Goal: Check status: Check status

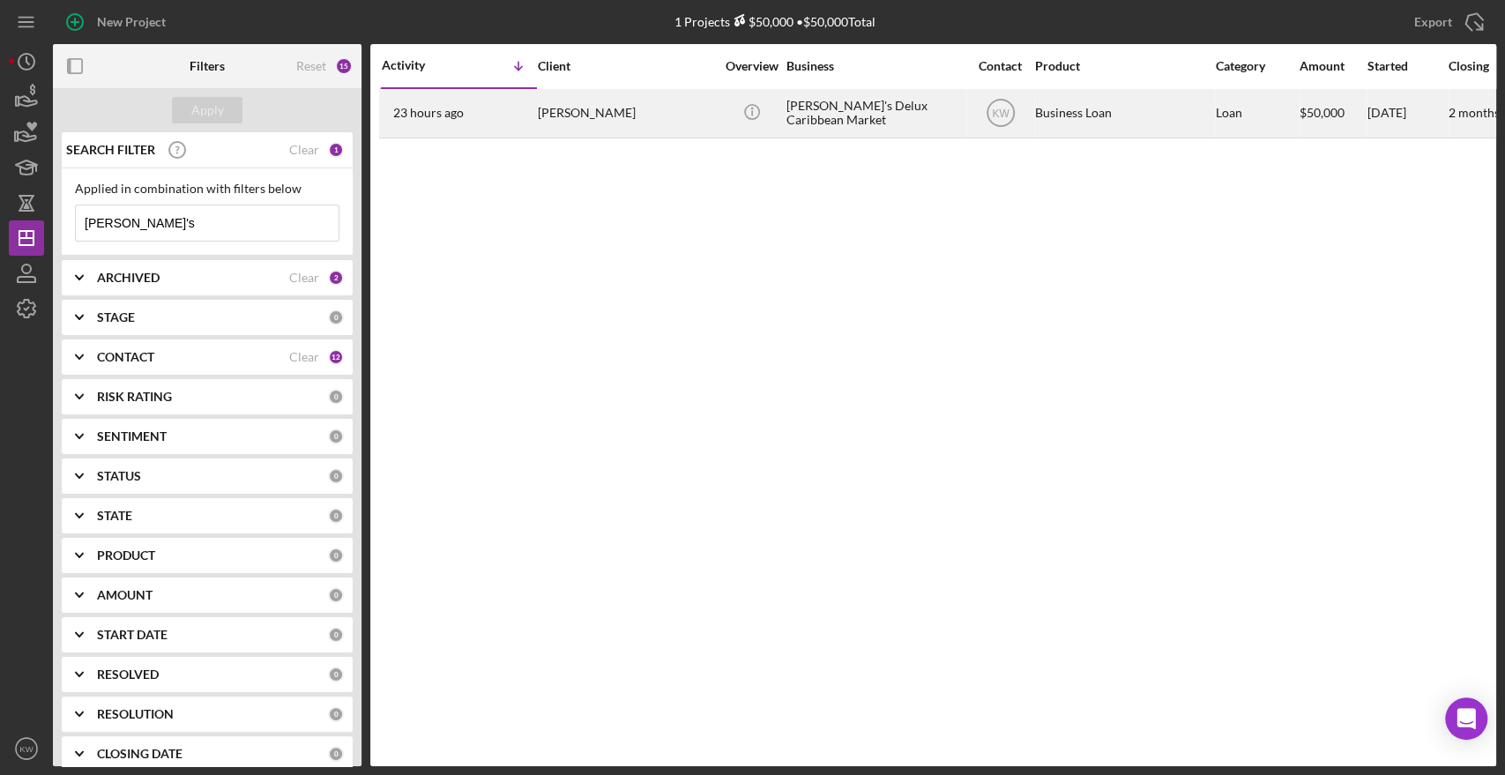
click at [869, 111] on div "Dee's Delux Caribbean Market" at bounding box center [875, 113] width 176 height 47
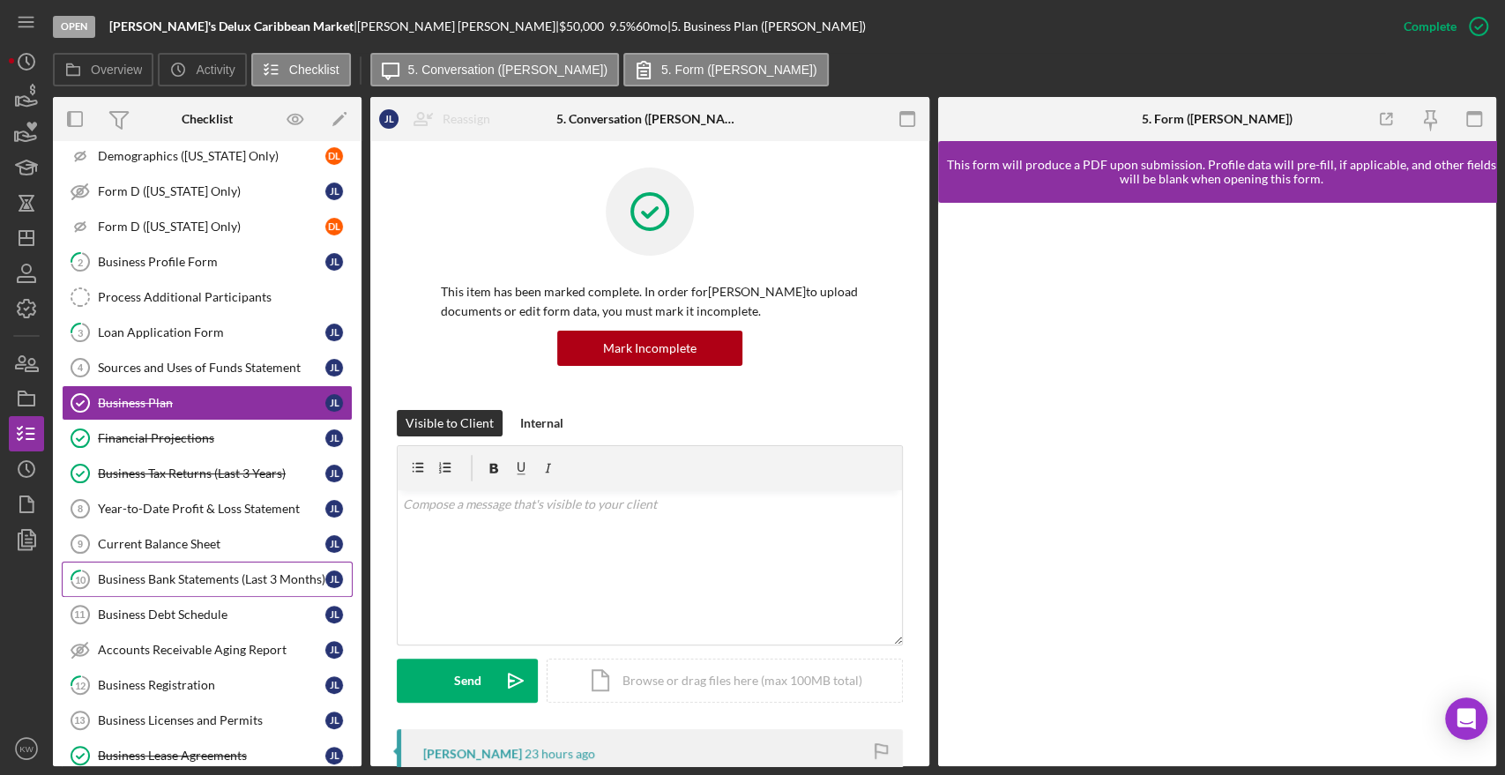
scroll to position [271, 0]
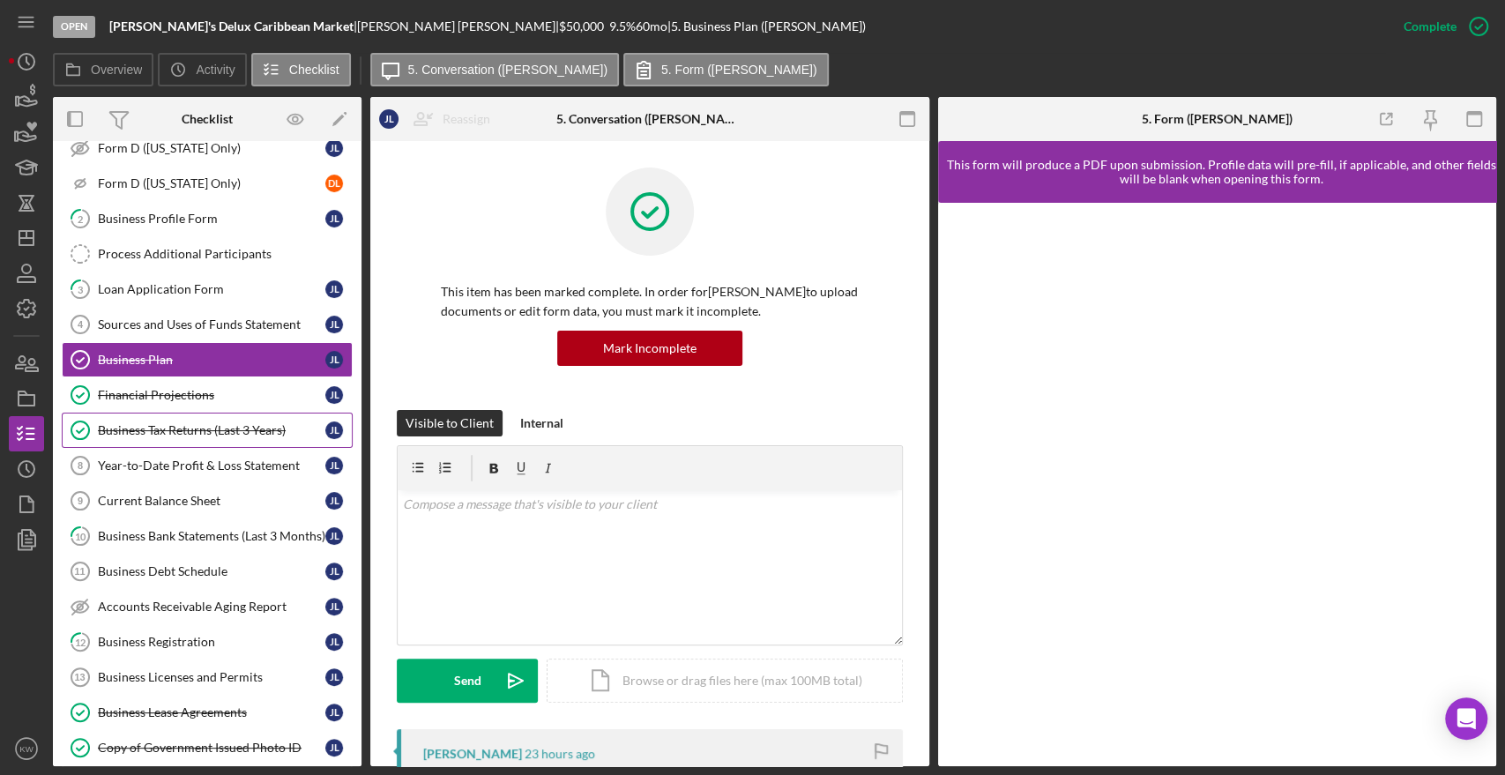
click at [208, 426] on div "Business Tax Returns (Last 3 Years)" at bounding box center [212, 430] width 228 height 14
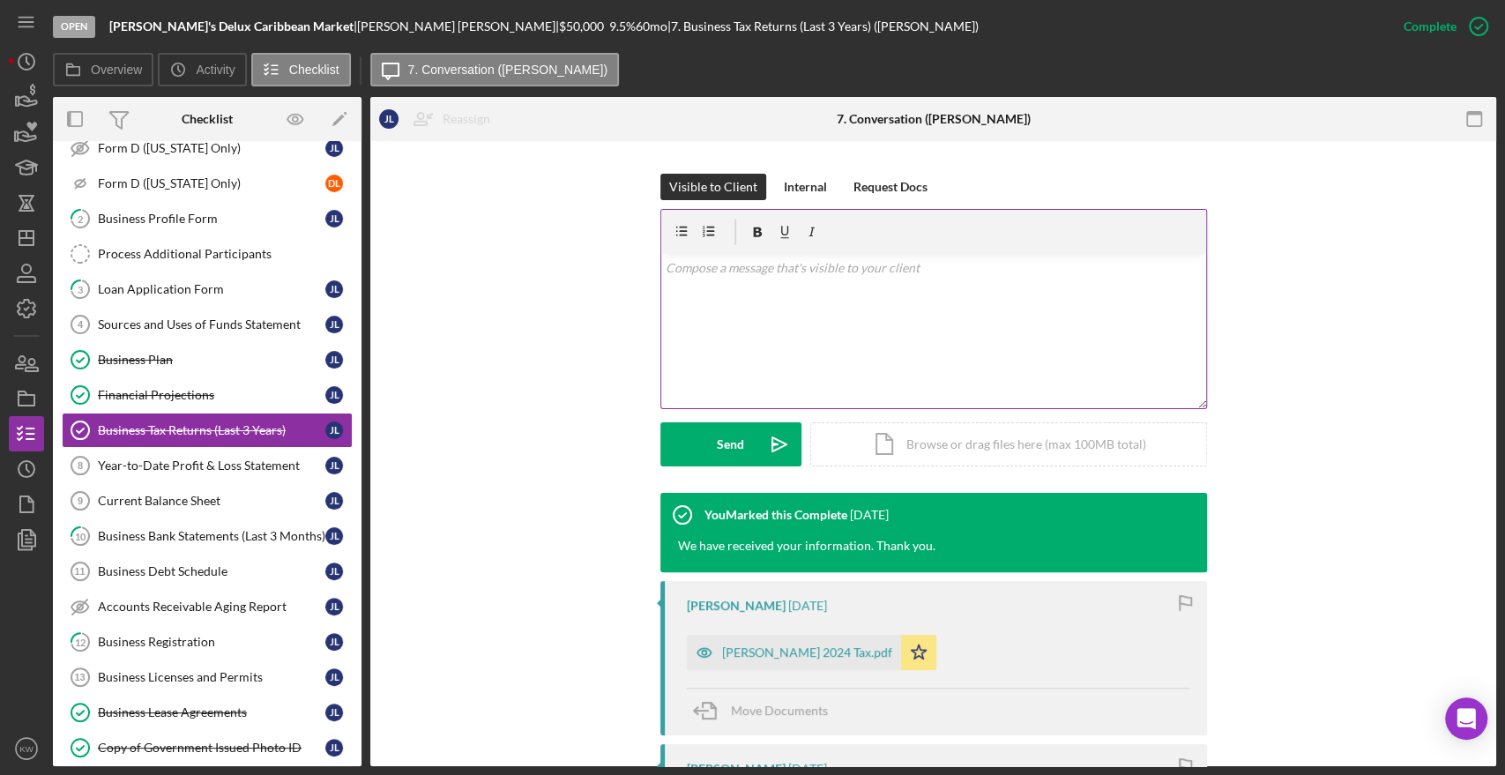
scroll to position [489, 0]
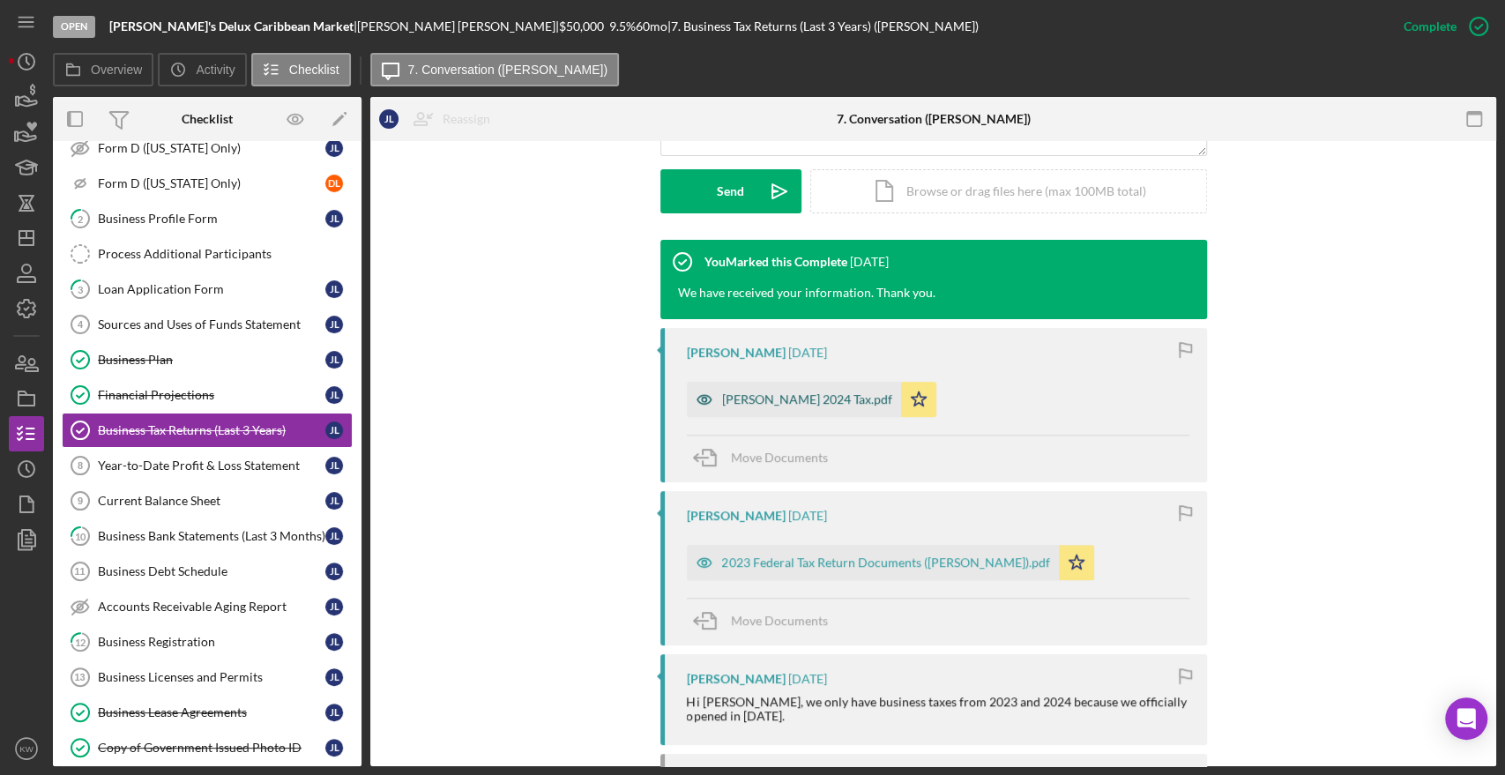
click at [787, 399] on div "[PERSON_NAME] 2024 Tax.pdf" at bounding box center [807, 399] width 170 height 14
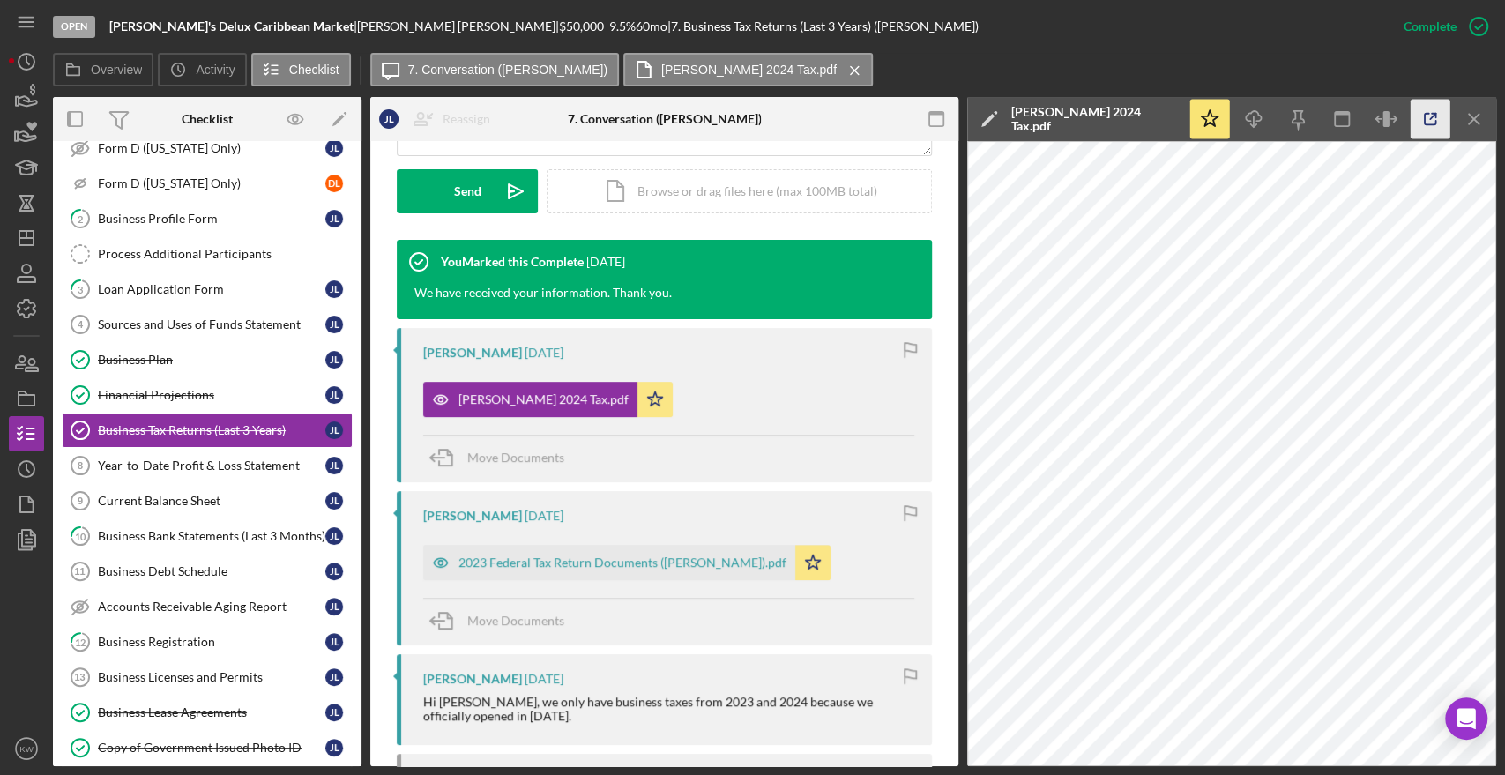
click at [1418, 124] on icon "button" at bounding box center [1431, 120] width 40 height 40
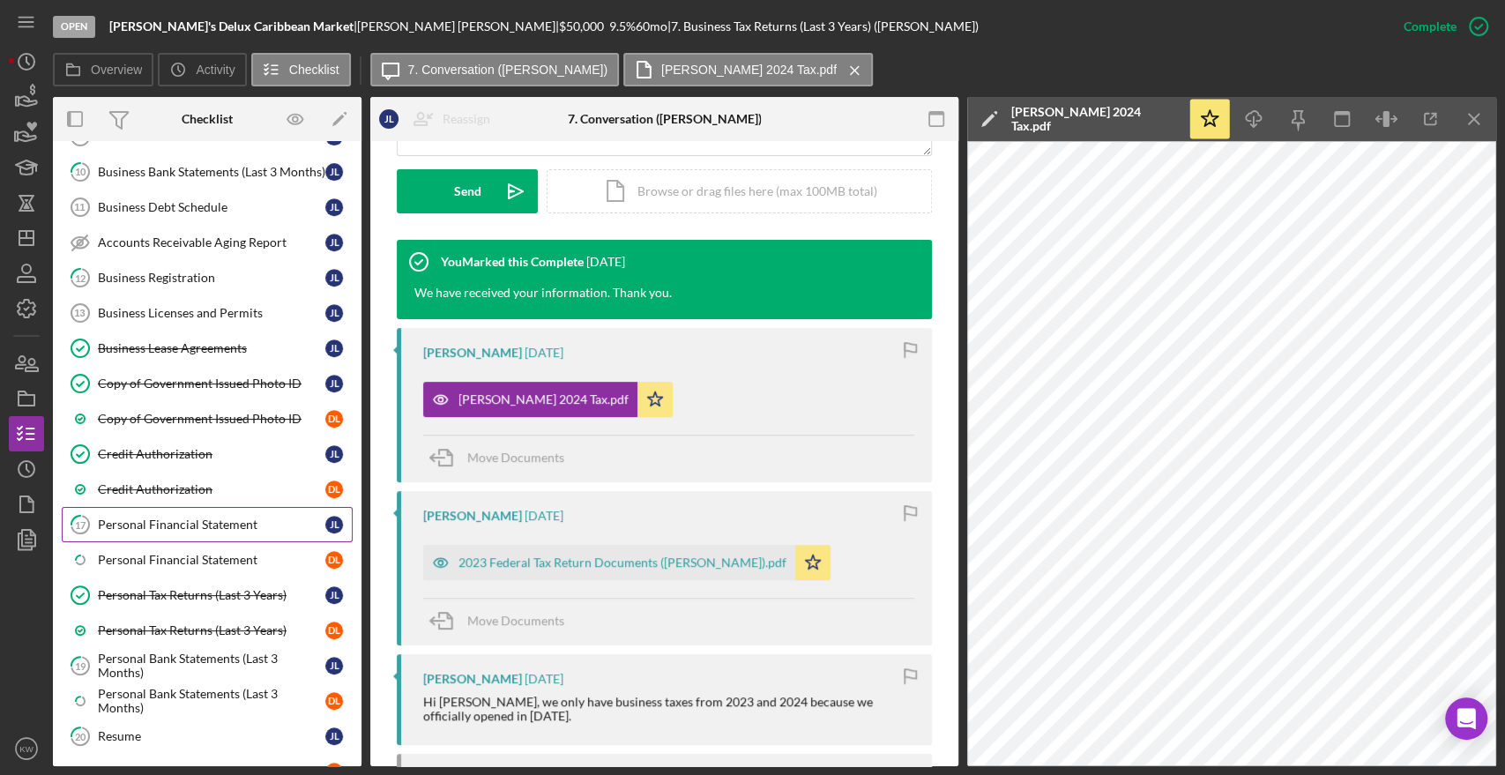
scroll to position [663, 0]
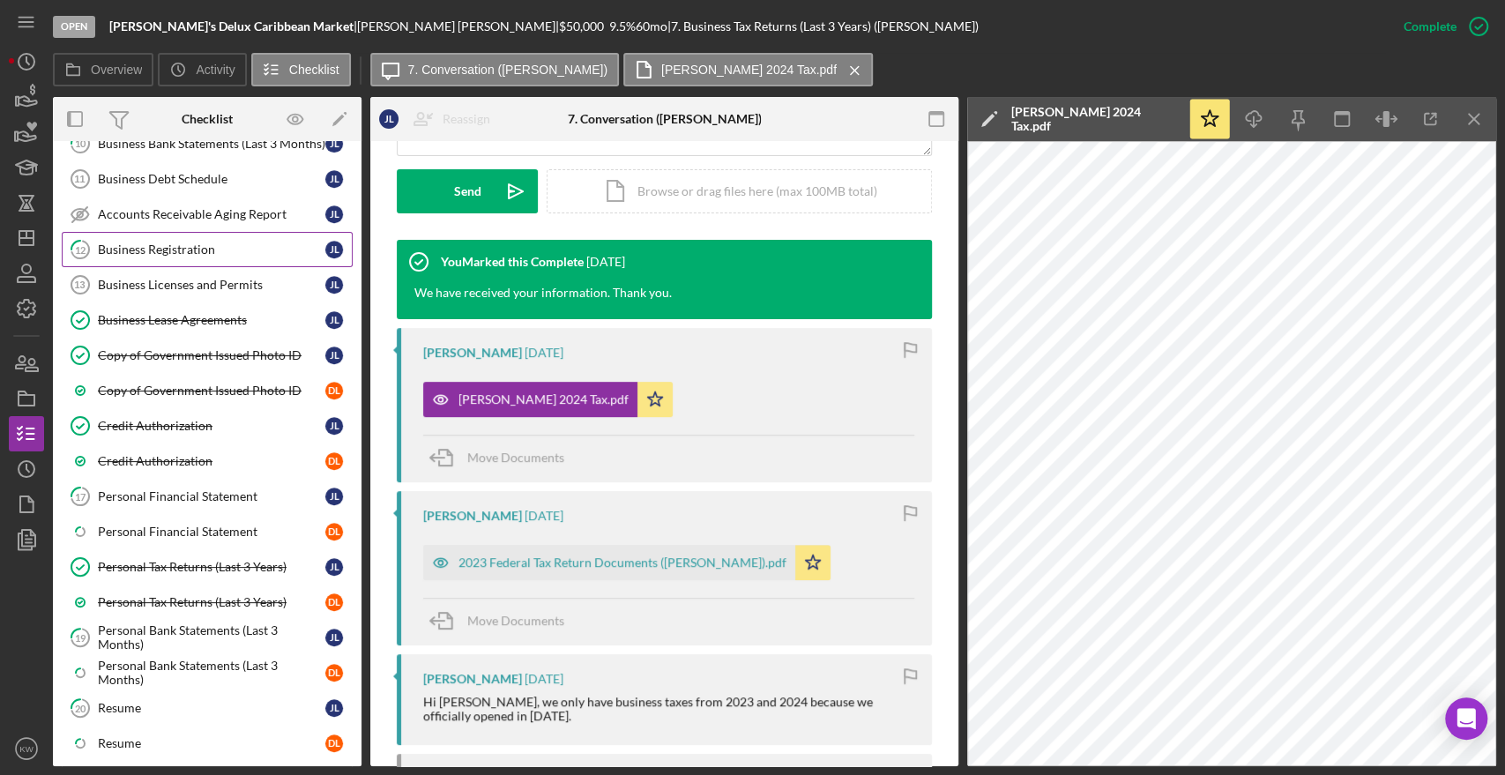
click at [198, 243] on div "Business Registration" at bounding box center [212, 250] width 228 height 14
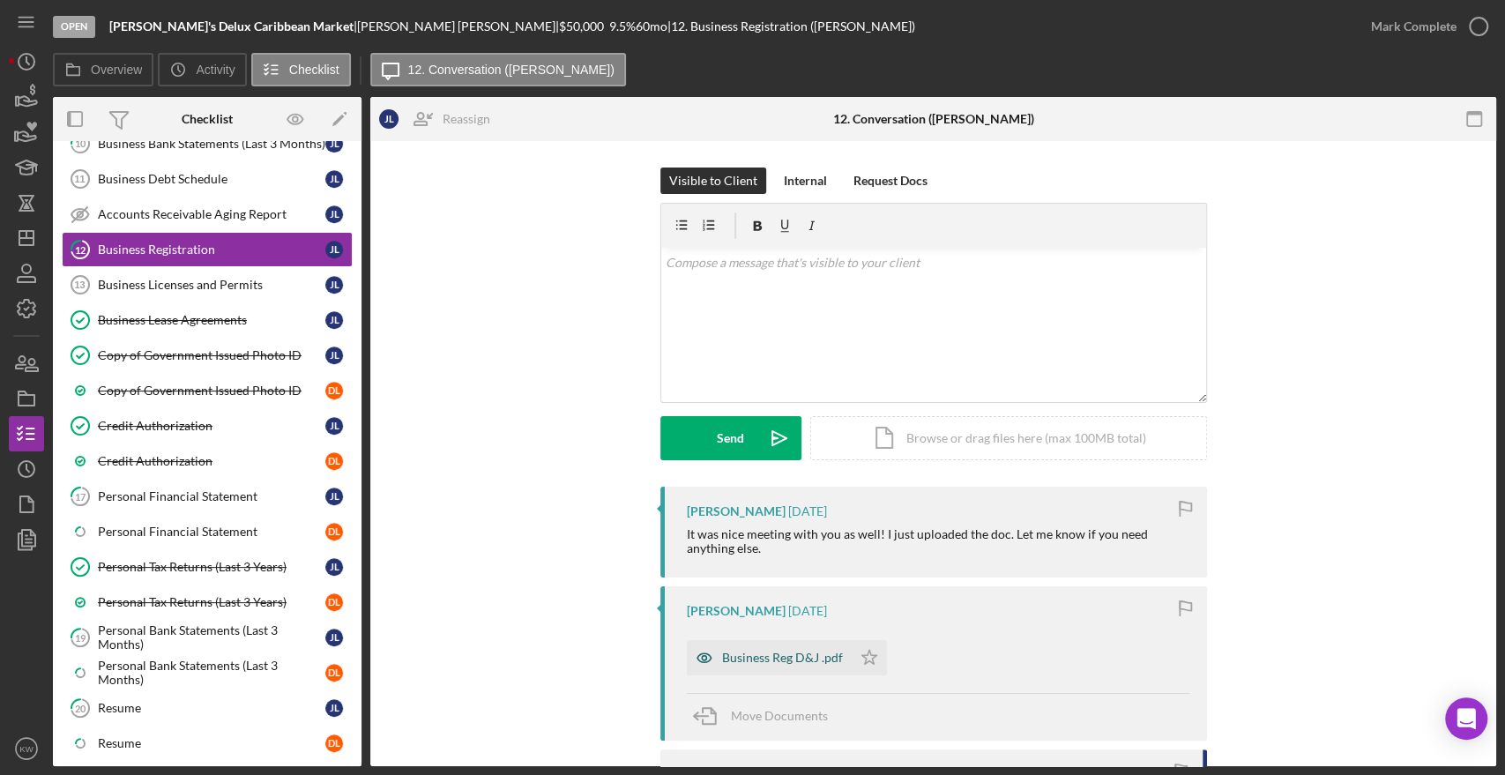
click at [797, 658] on div "Business Reg D&J .pdf" at bounding box center [782, 658] width 121 height 14
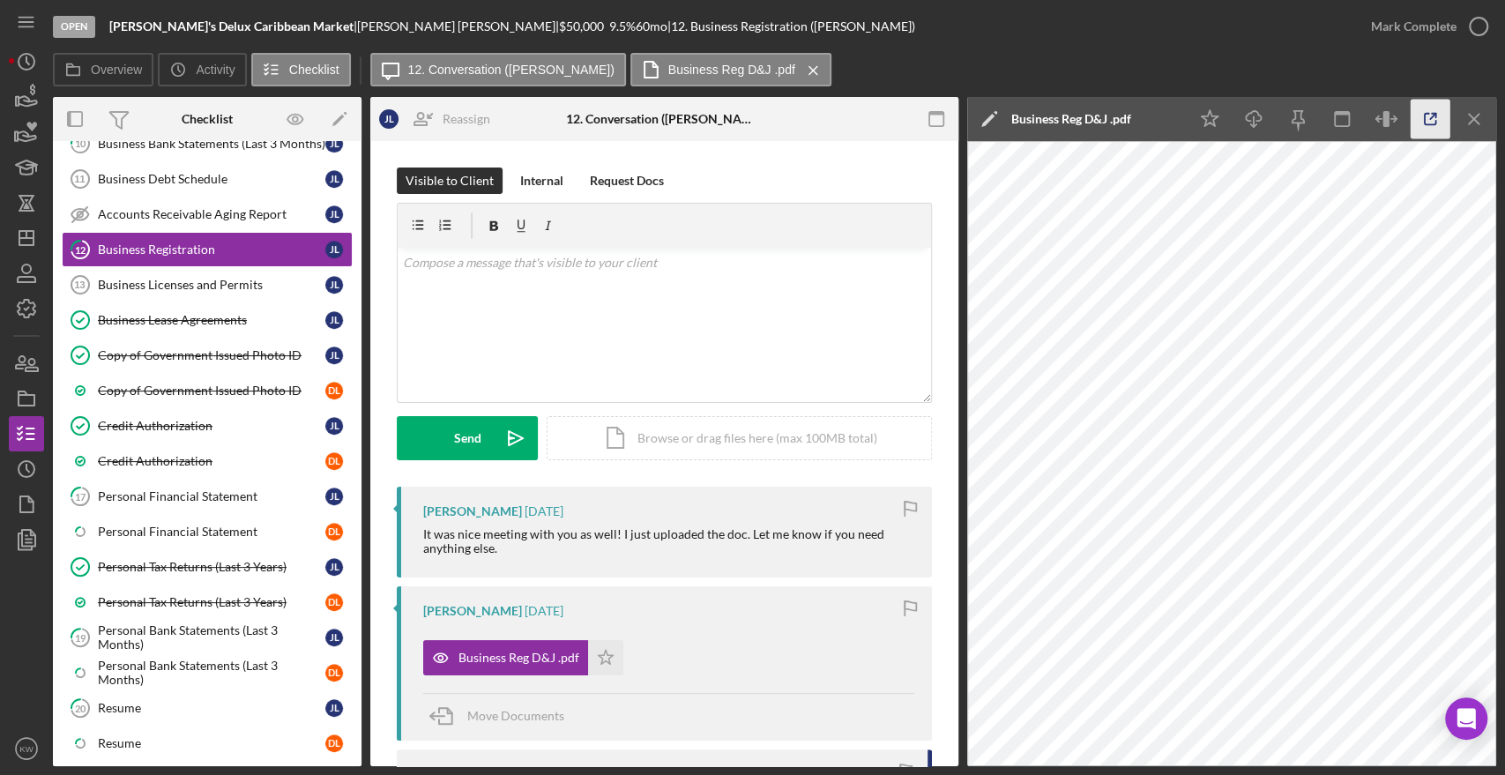
click at [1435, 125] on icon "button" at bounding box center [1431, 120] width 40 height 40
click at [163, 562] on div "Personal Tax Returns (Last 3 Years)" at bounding box center [212, 567] width 228 height 14
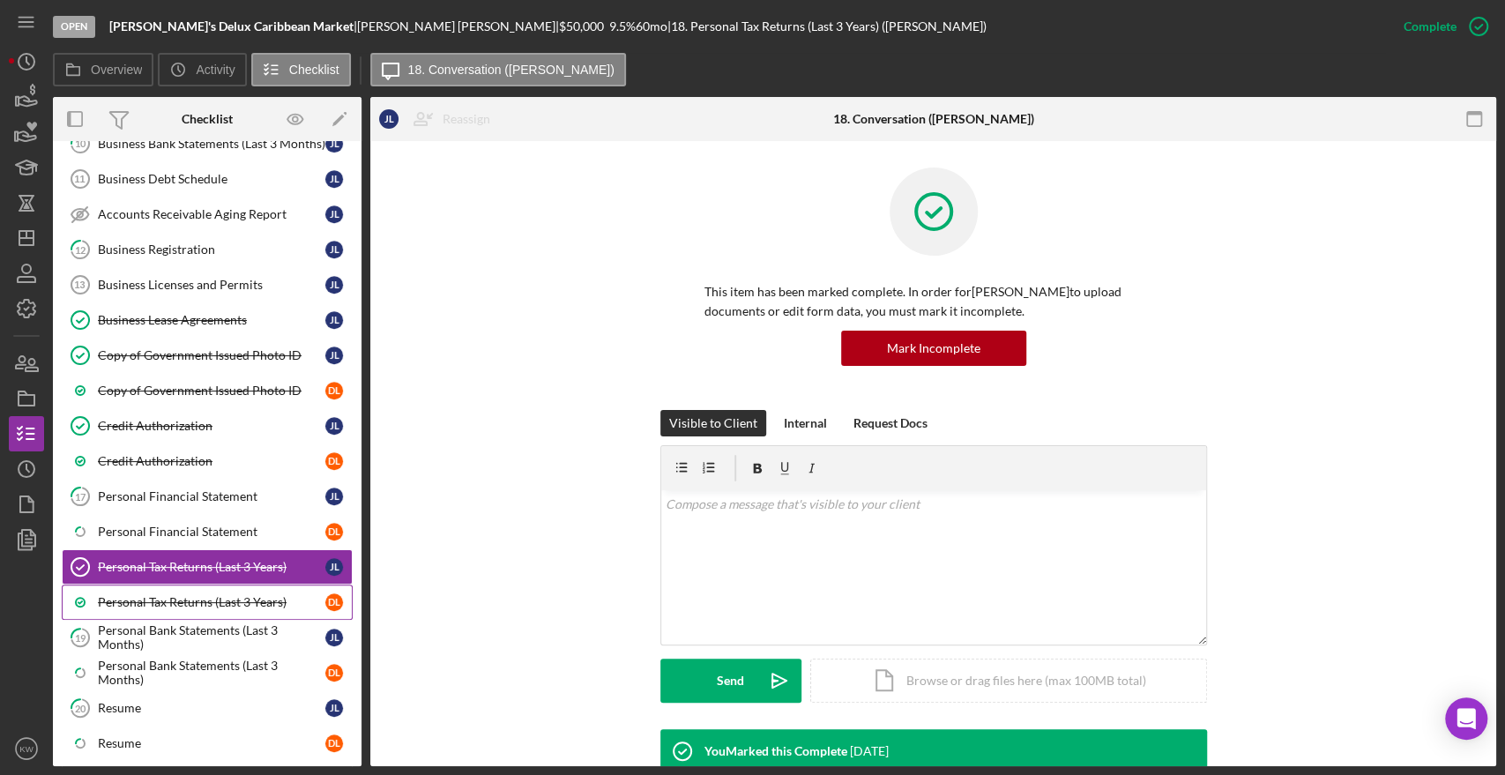
click at [87, 592] on icon at bounding box center [80, 602] width 44 height 44
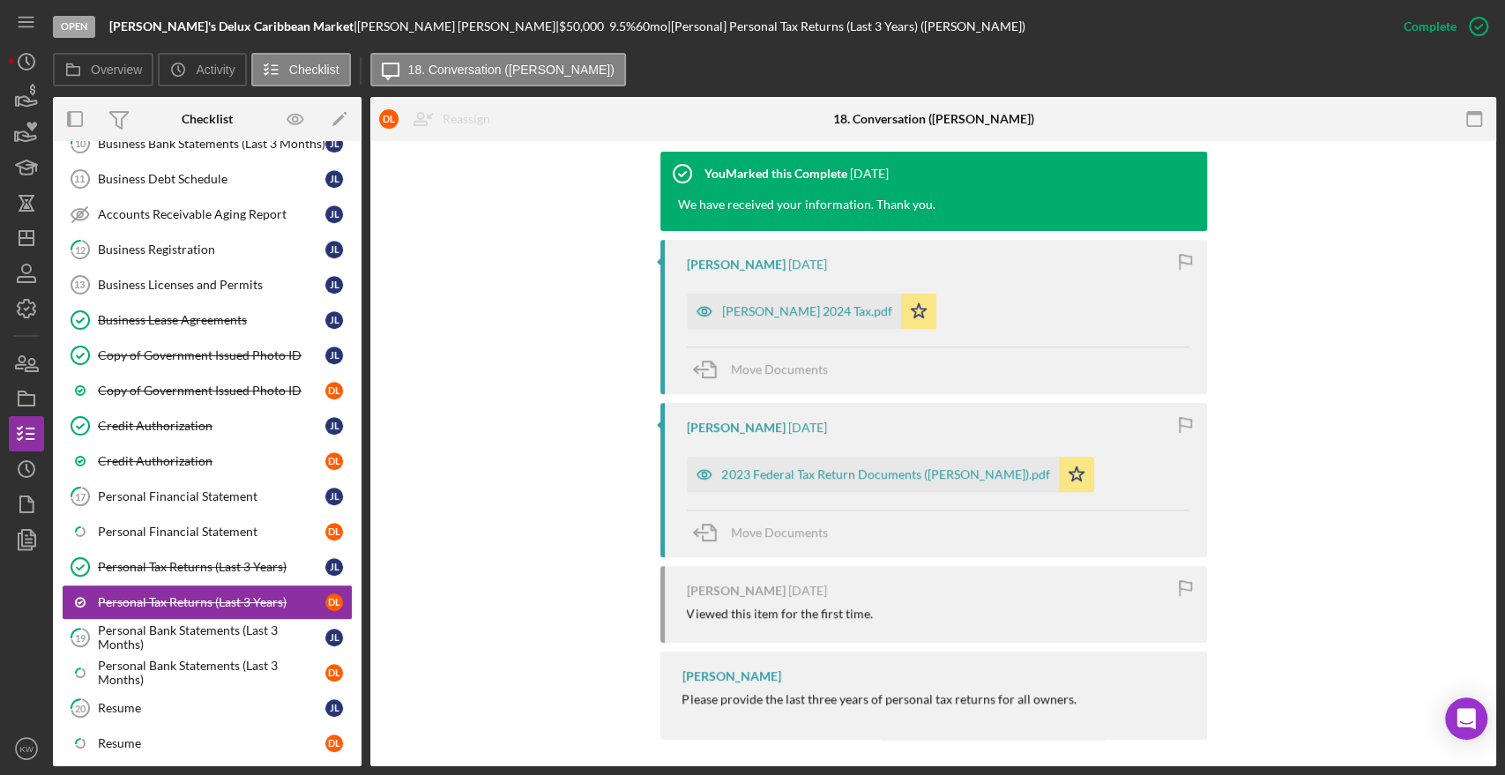
scroll to position [586, 0]
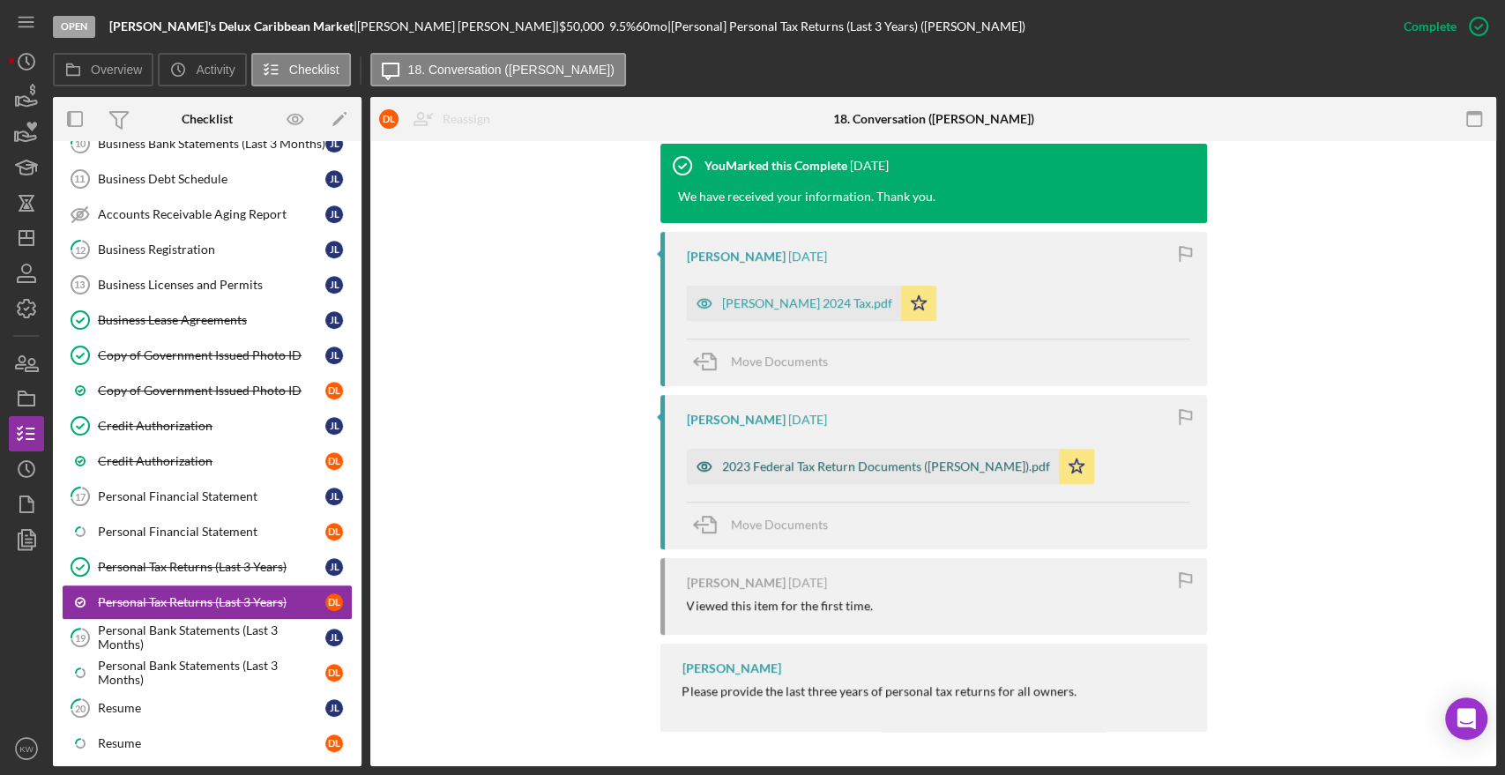
click at [787, 457] on div "2023 Federal Tax Return Documents ([PERSON_NAME]).pdf" at bounding box center [873, 466] width 372 height 35
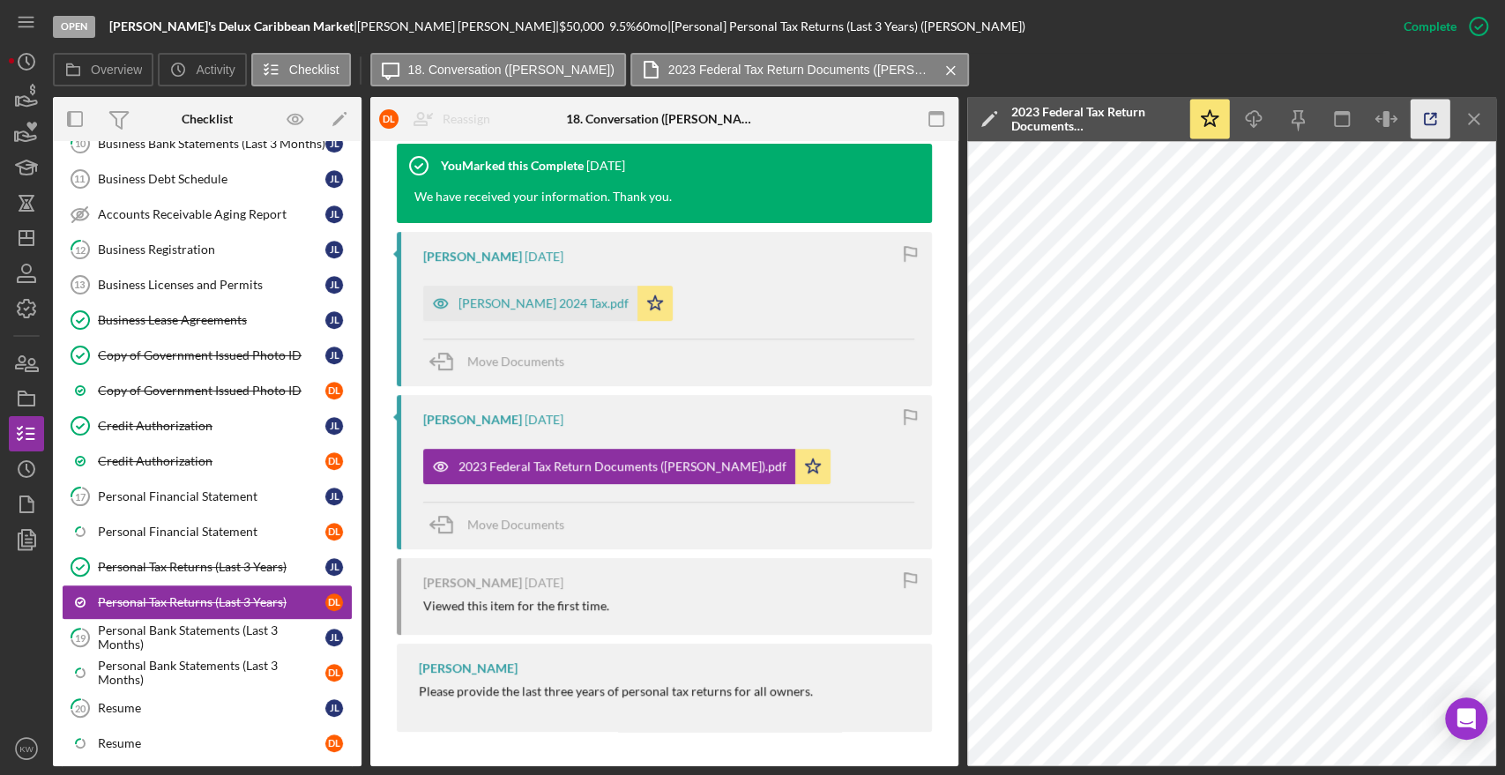
click at [1435, 123] on icon "button" at bounding box center [1430, 119] width 11 height 11
click at [527, 307] on div "[PERSON_NAME] 2024 Tax.pdf" at bounding box center [544, 303] width 170 height 14
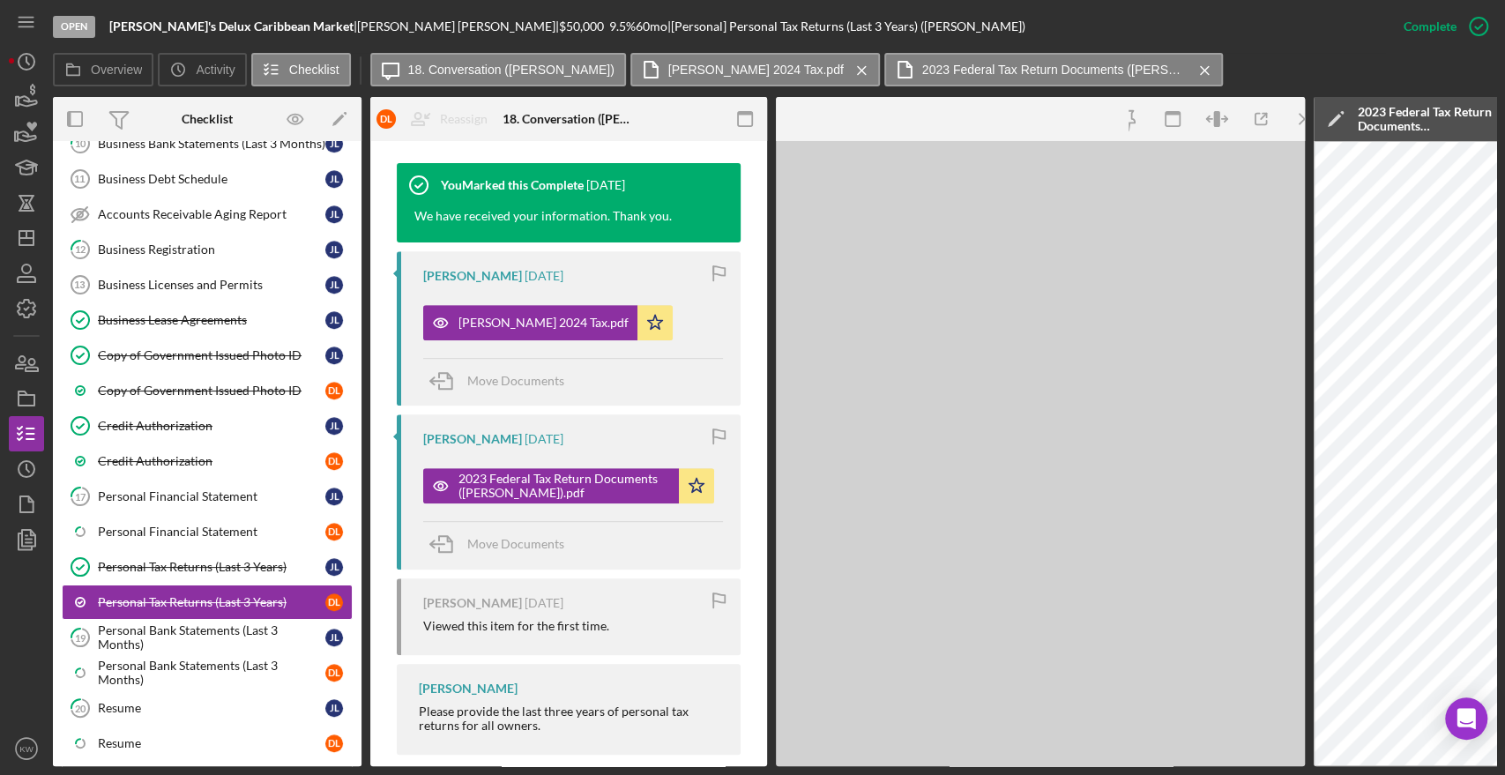
scroll to position [605, 0]
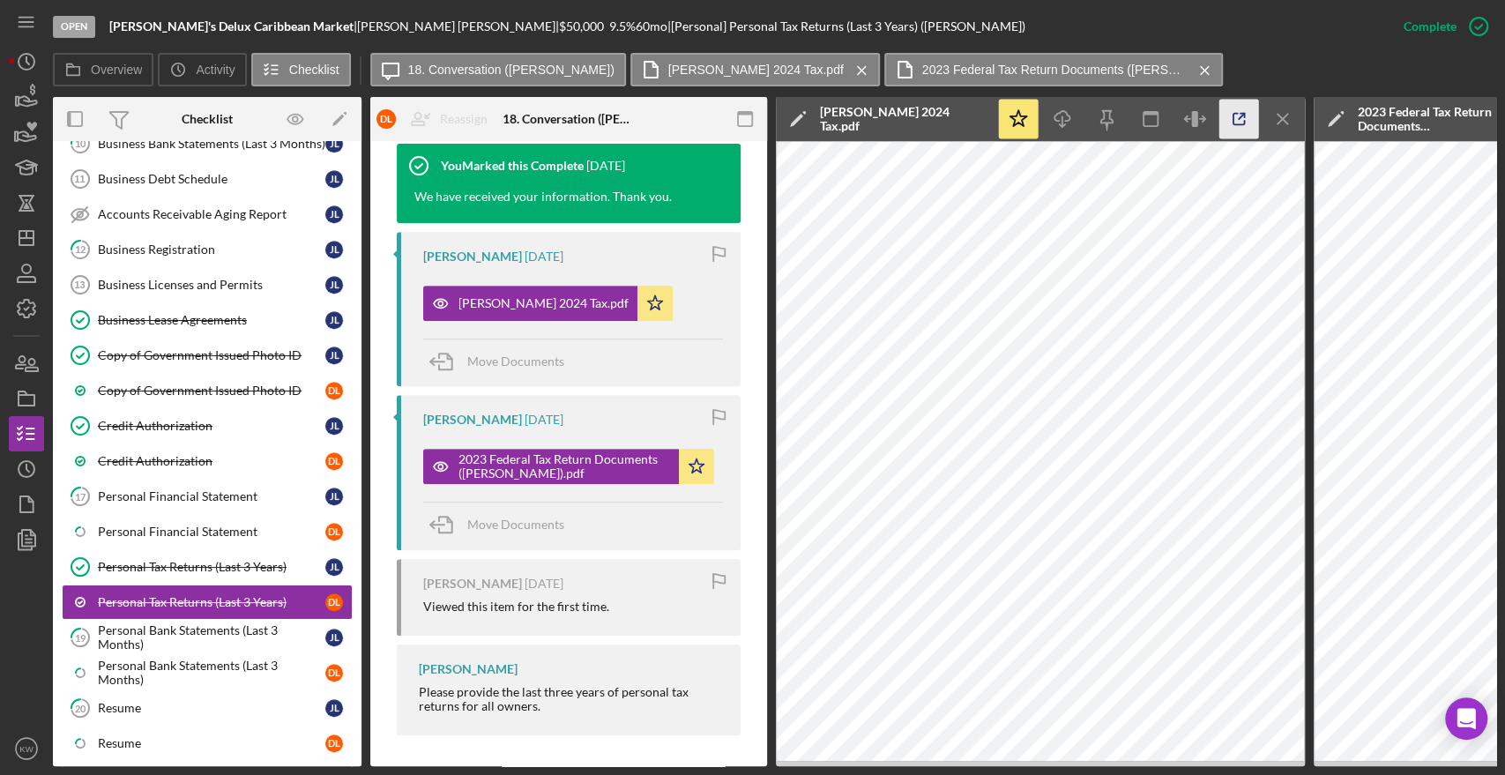
click at [1242, 122] on icon "button" at bounding box center [1240, 120] width 40 height 40
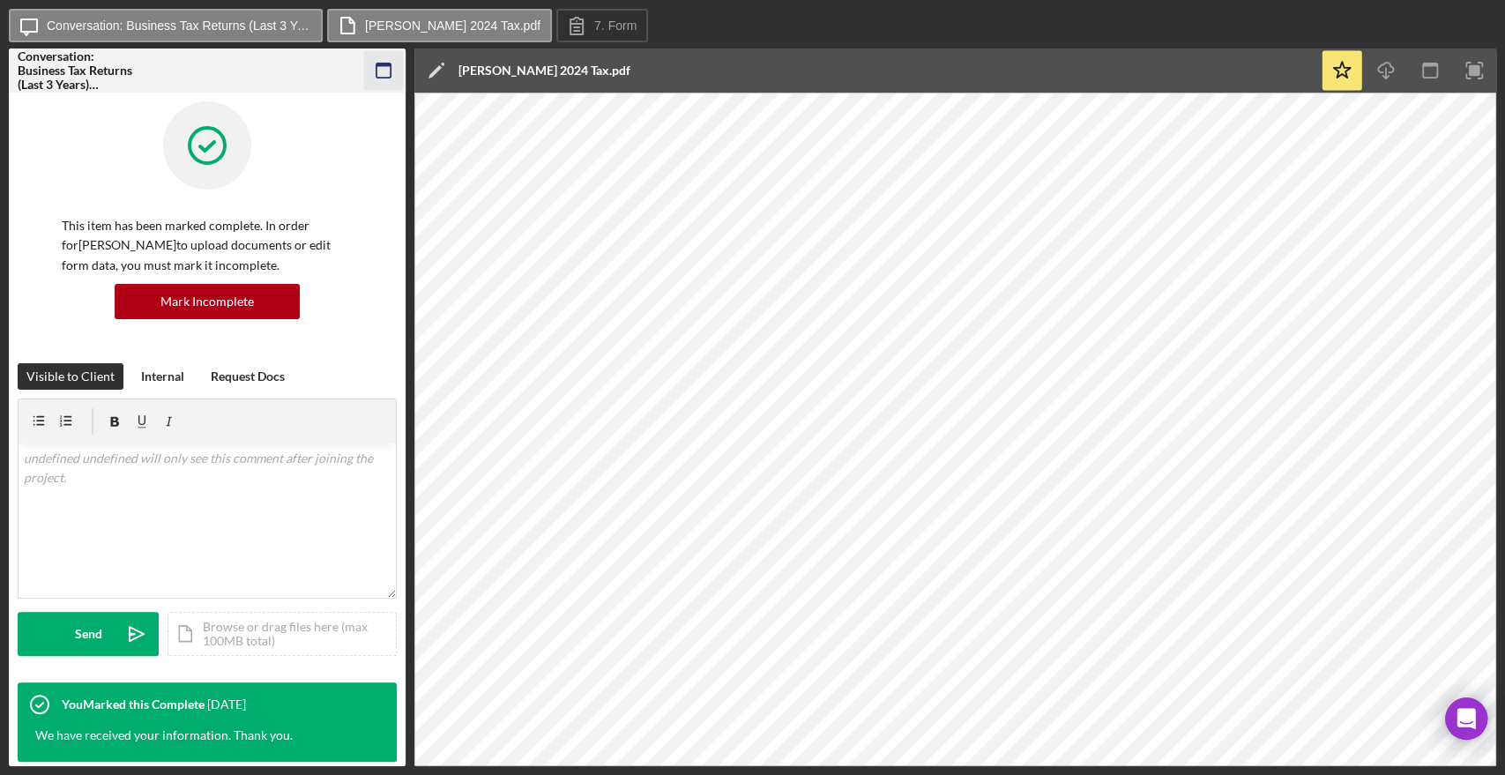
click at [377, 70] on rect "button" at bounding box center [384, 70] width 14 height 14
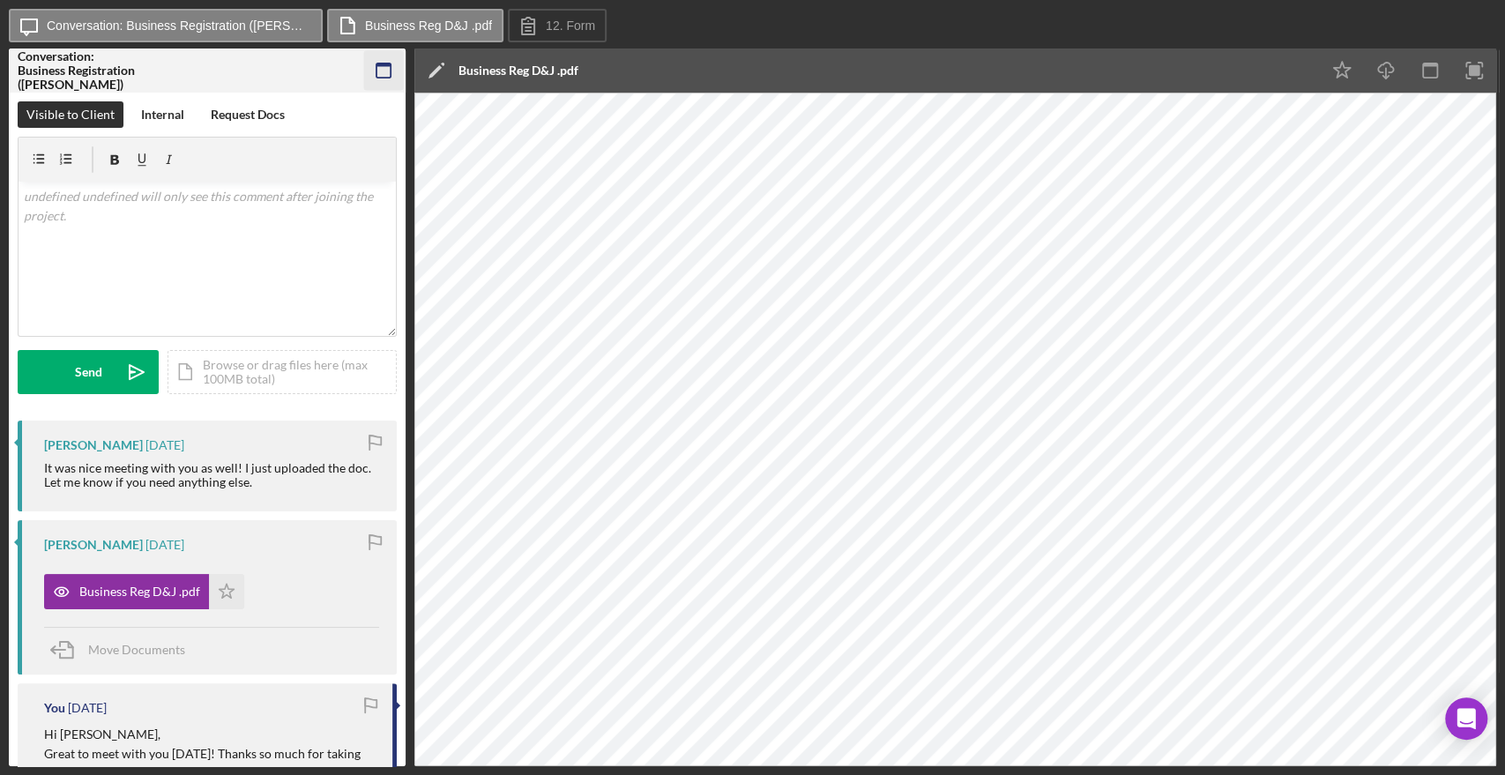
click at [383, 71] on icon "button" at bounding box center [384, 71] width 40 height 40
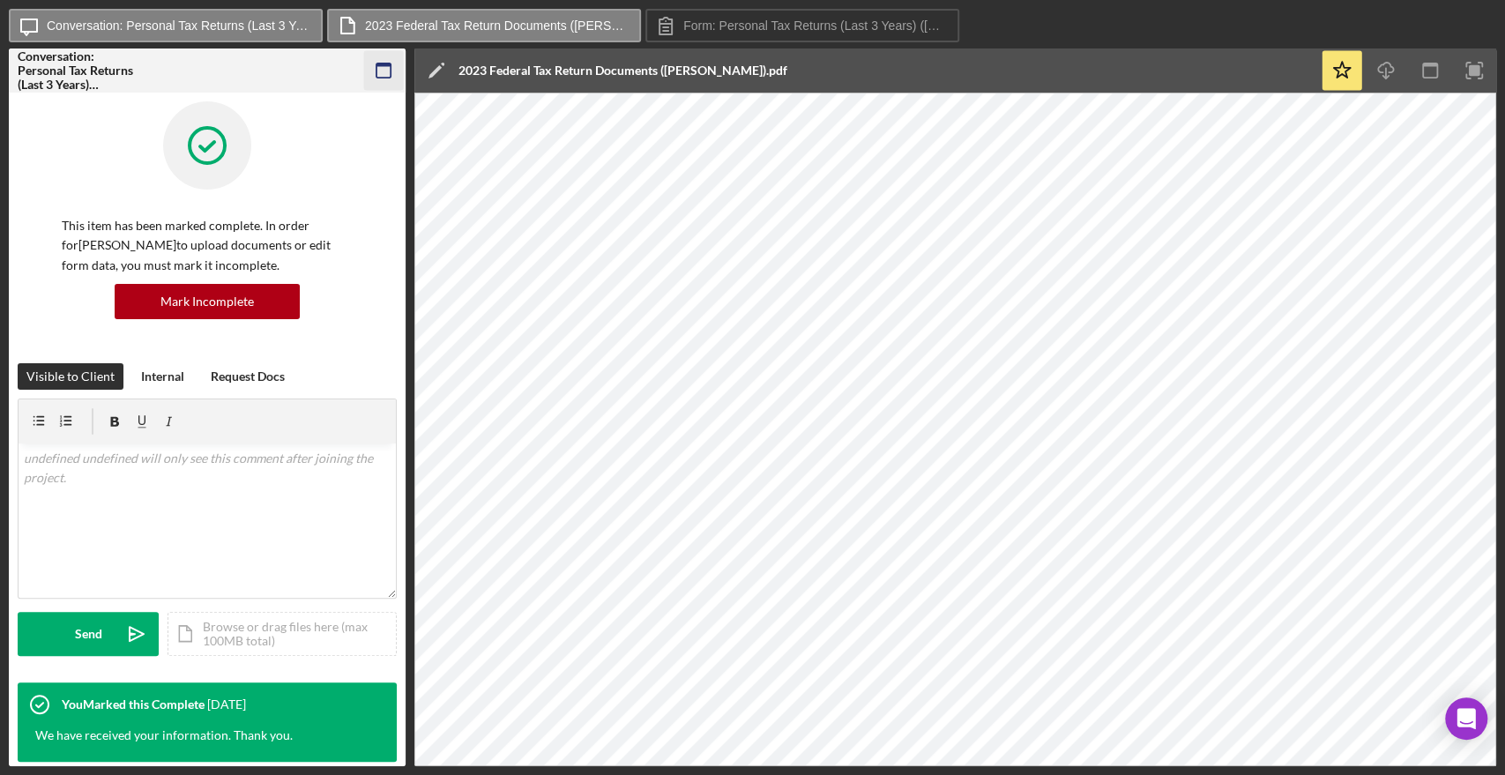
click at [386, 60] on icon "button" at bounding box center [384, 71] width 40 height 40
